Goal: Task Accomplishment & Management: Manage account settings

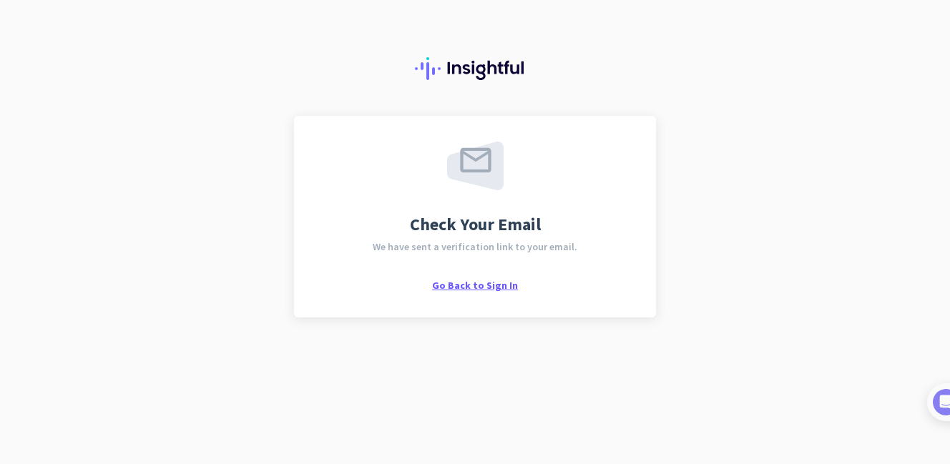
click at [496, 288] on span "Go Back to Sign In" at bounding box center [475, 285] width 86 height 13
click at [477, 283] on span "Go Back to Sign In" at bounding box center [475, 285] width 86 height 13
